Goal: Task Accomplishment & Management: Complete application form

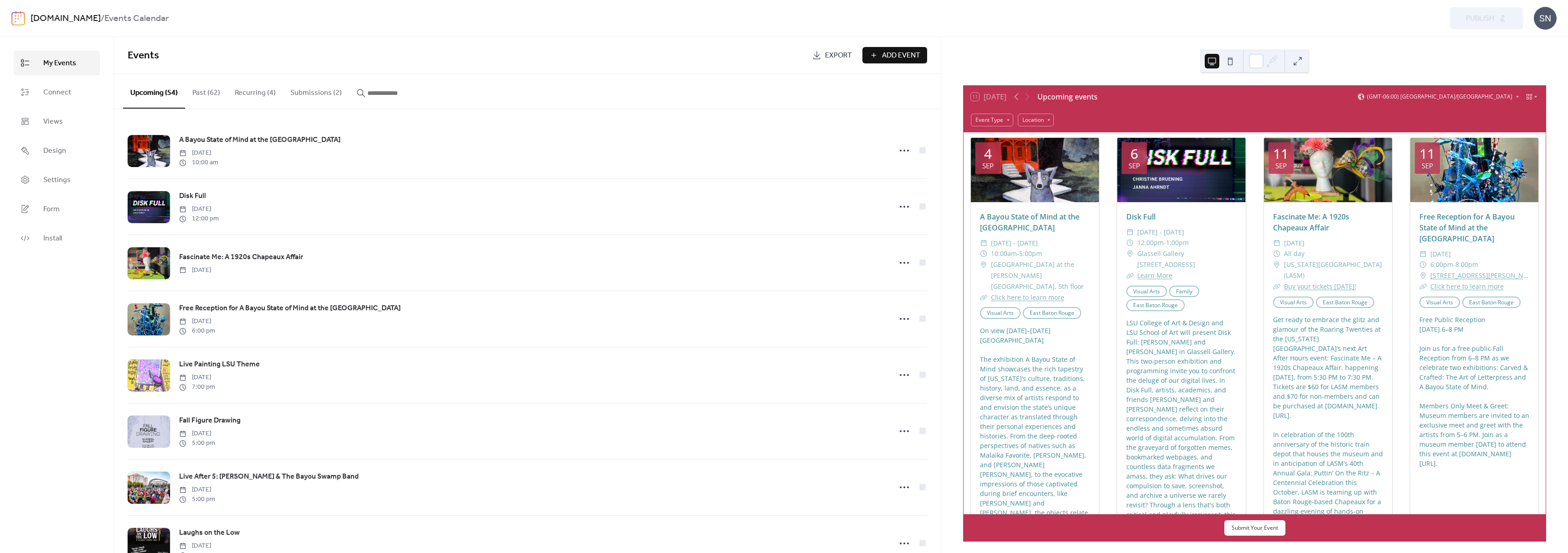
click at [291, 95] on button "Submissions (2)" at bounding box center [316, 90] width 66 height 34
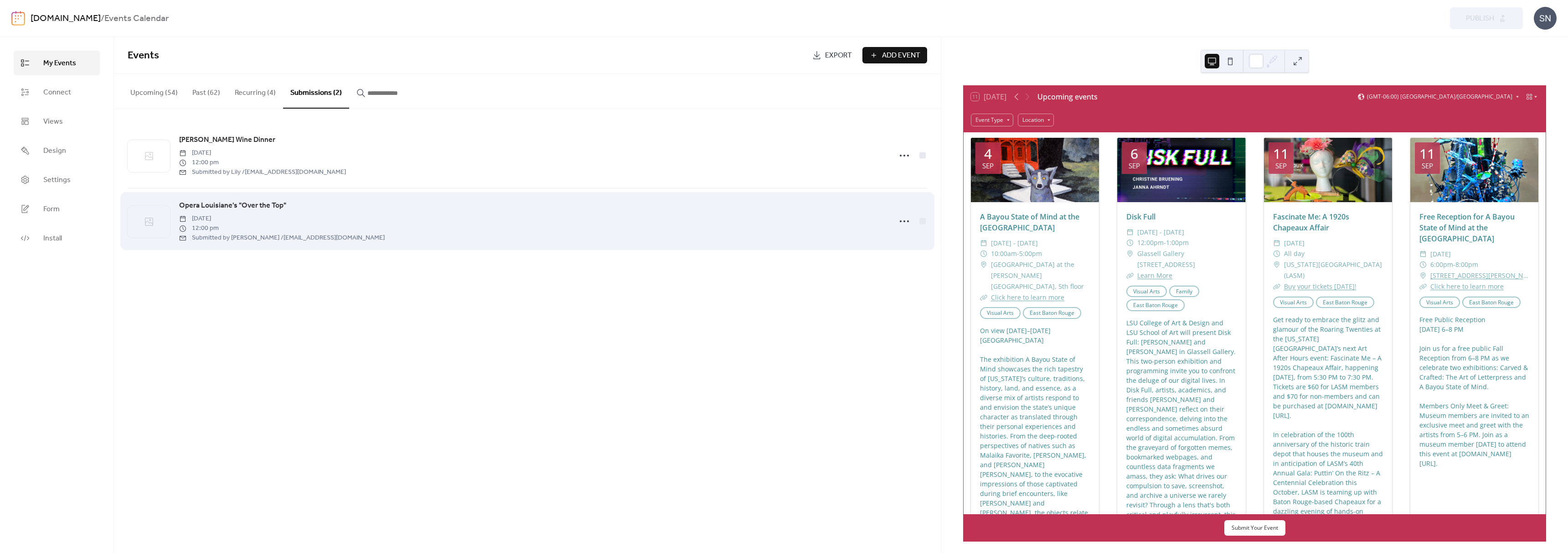
click at [350, 225] on div "Opera Louisiane's "Over the Top" [DATE] 12:00 pm Submitted by [PERSON_NAME] / […" at bounding box center [532, 221] width 707 height 43
click at [270, 208] on span "Opera Louisiane's "Over the Top"" at bounding box center [233, 205] width 107 height 11
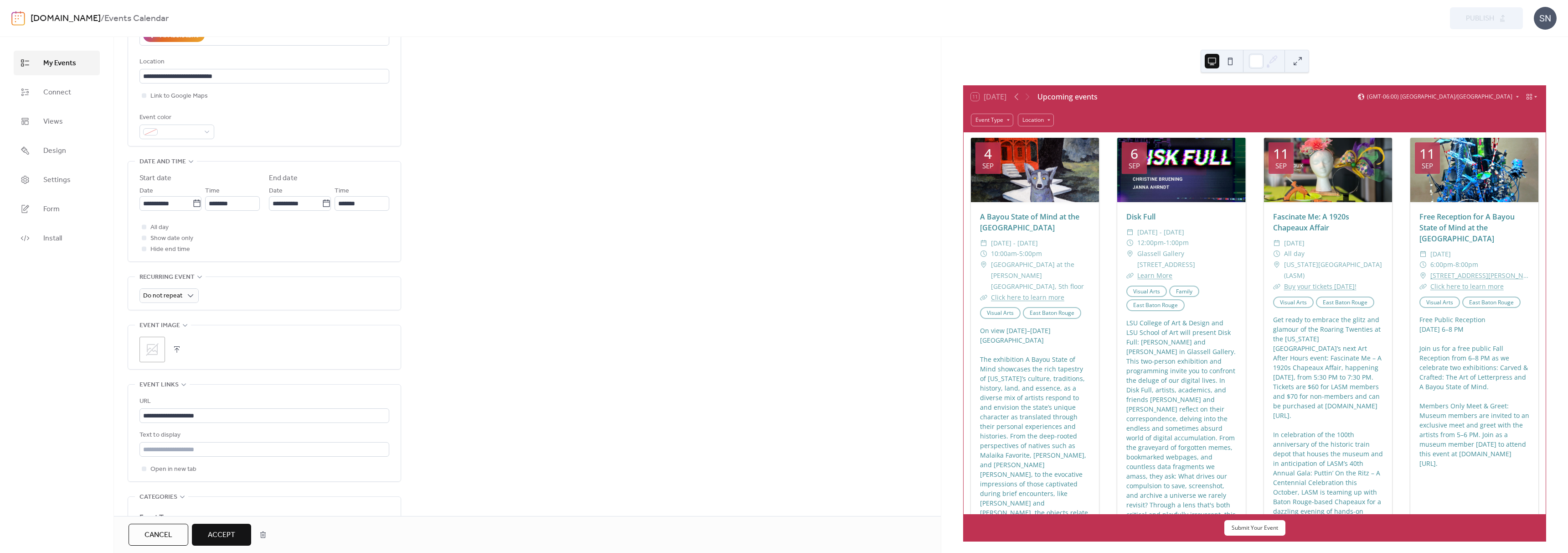
scroll to position [262, 0]
click at [254, 400] on input "**********" at bounding box center [265, 406] width 249 height 14
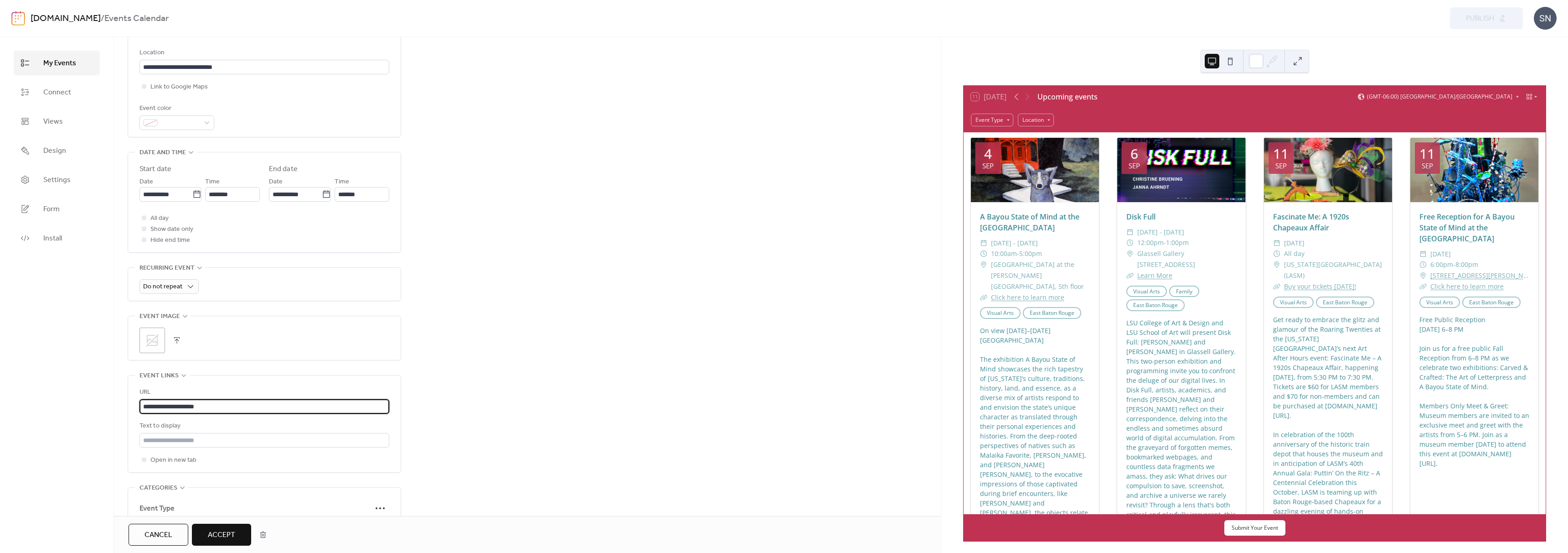
click at [254, 400] on input "**********" at bounding box center [265, 406] width 249 height 14
click at [173, 334] on button "button" at bounding box center [177, 340] width 13 height 13
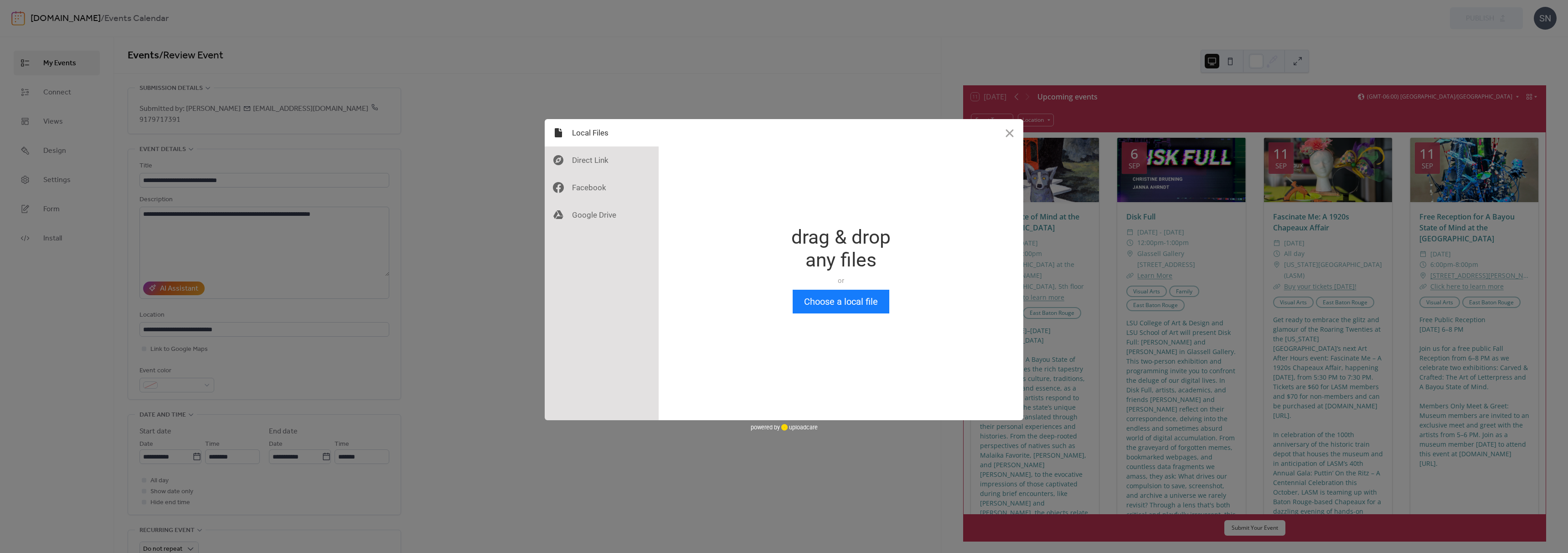
scroll to position [0, 0]
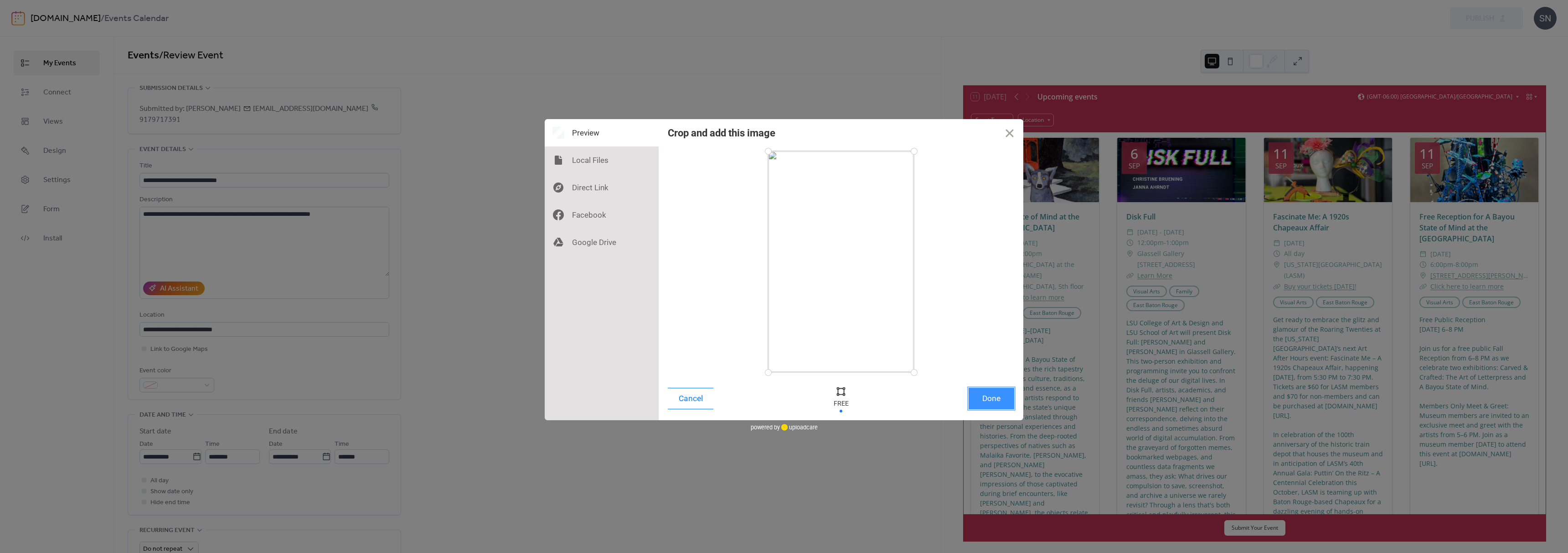
click at [1001, 392] on button "Done" at bounding box center [991, 399] width 45 height 22
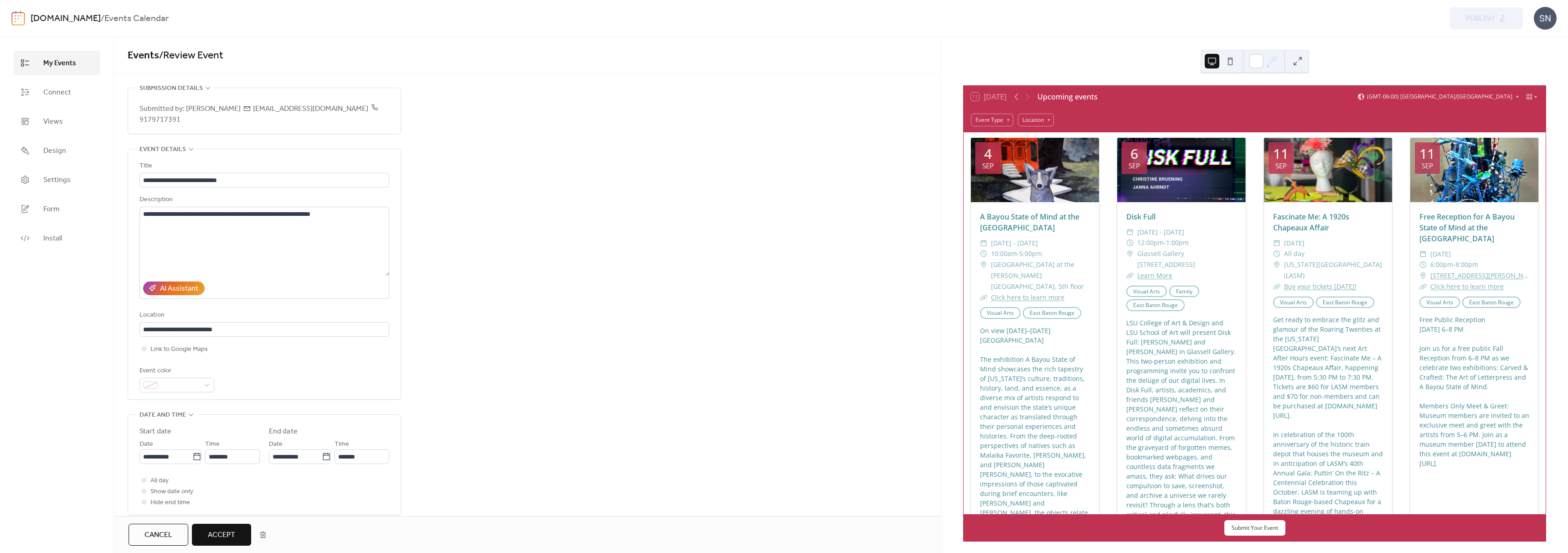
scroll to position [315, 0]
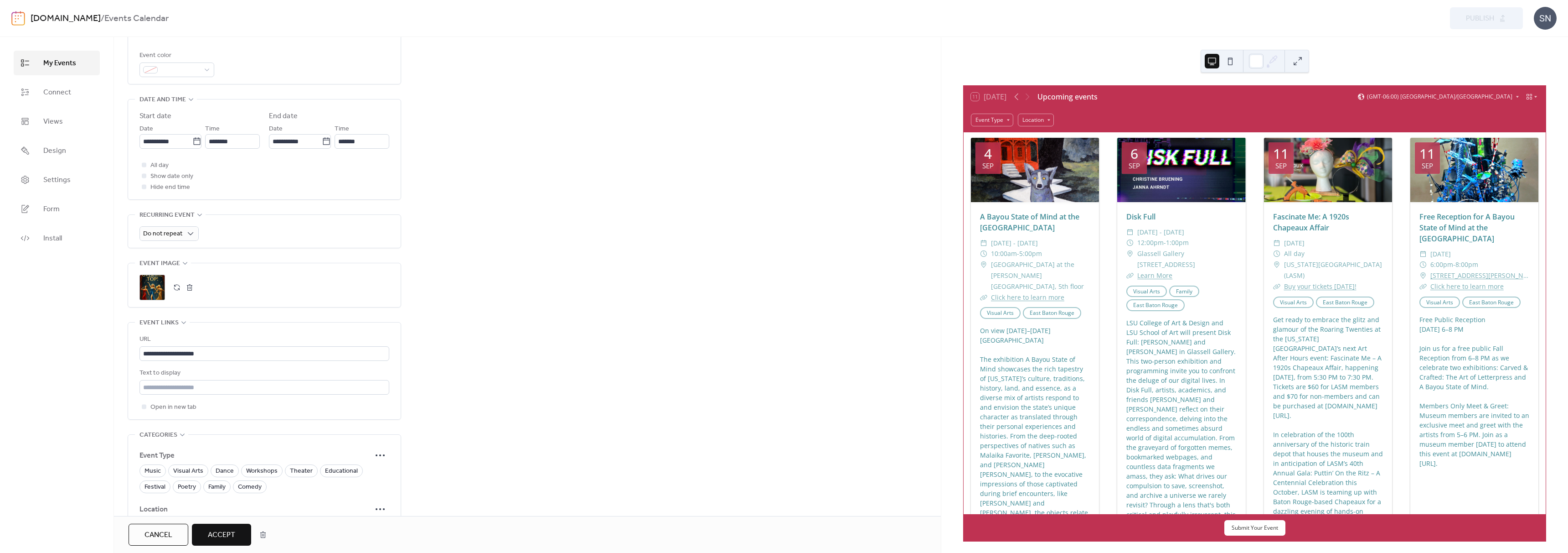
click at [241, 368] on div "Text to display" at bounding box center [264, 373] width 248 height 11
click at [239, 380] on input "text" at bounding box center [265, 387] width 249 height 14
type input "**********"
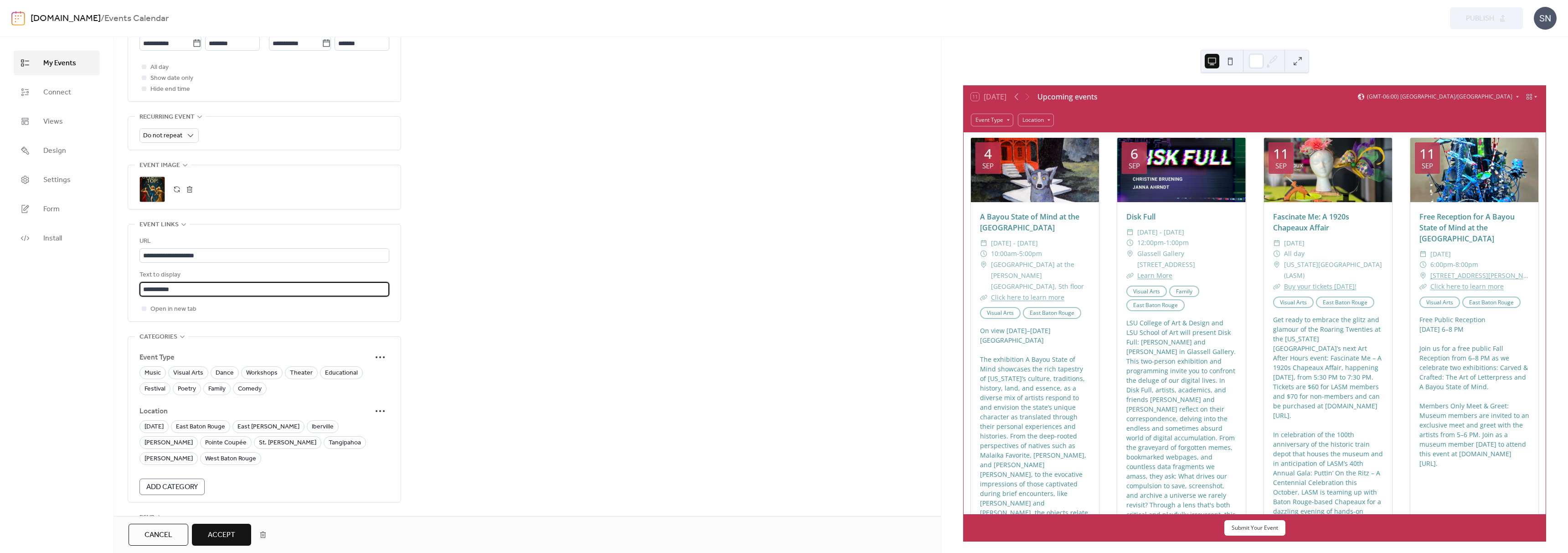
scroll to position [417, 0]
click at [150, 364] on span "Music" at bounding box center [153, 369] width 17 height 11
click at [294, 364] on span "Theater" at bounding box center [301, 369] width 23 height 11
click at [193, 417] on span "East Baton Rouge" at bounding box center [200, 422] width 49 height 11
click at [214, 530] on span "Accept" at bounding box center [221, 535] width 28 height 11
